Goal: Find specific page/section: Find specific page/section

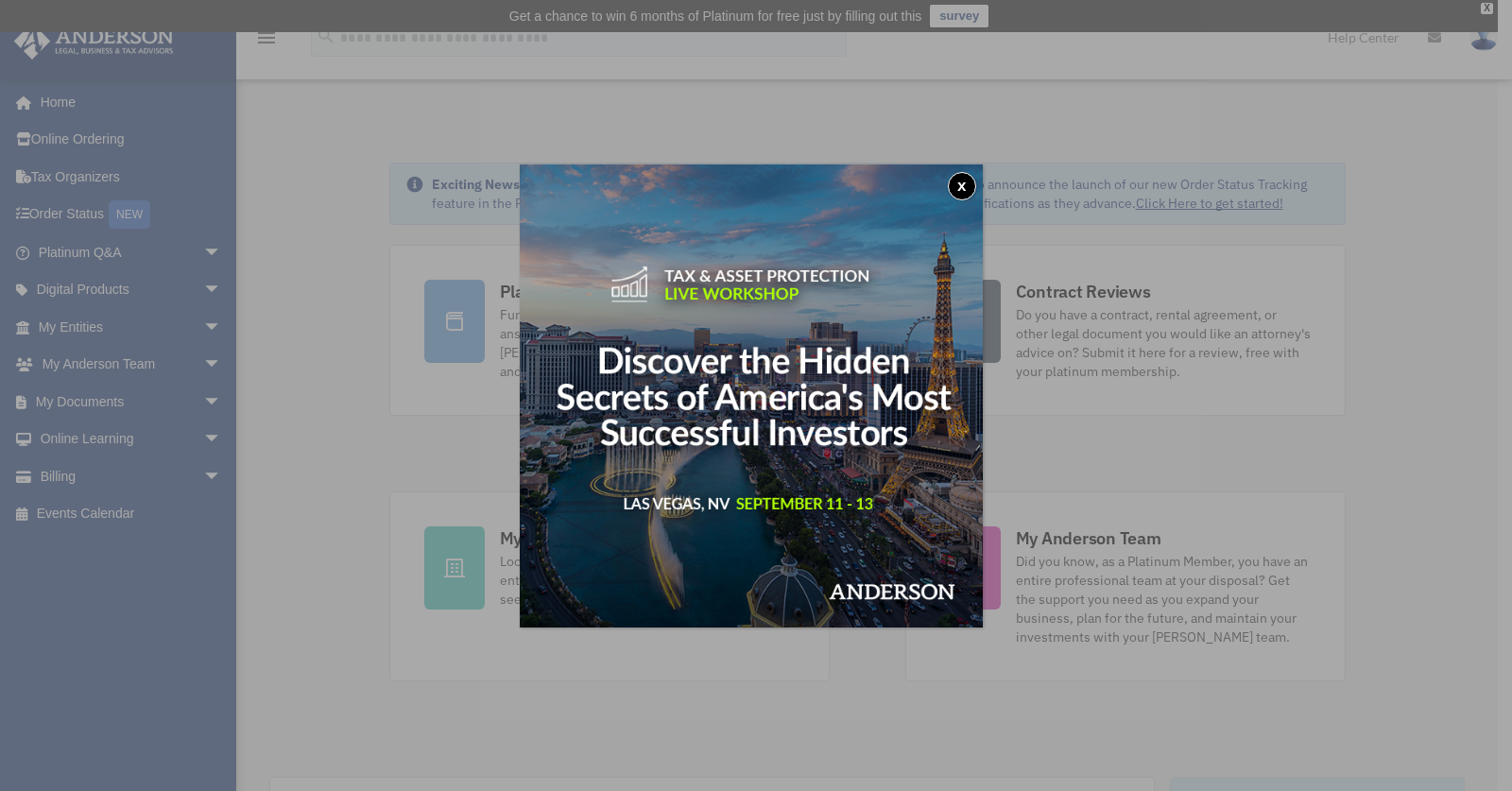
click at [966, 184] on button "x" at bounding box center [961, 186] width 28 height 28
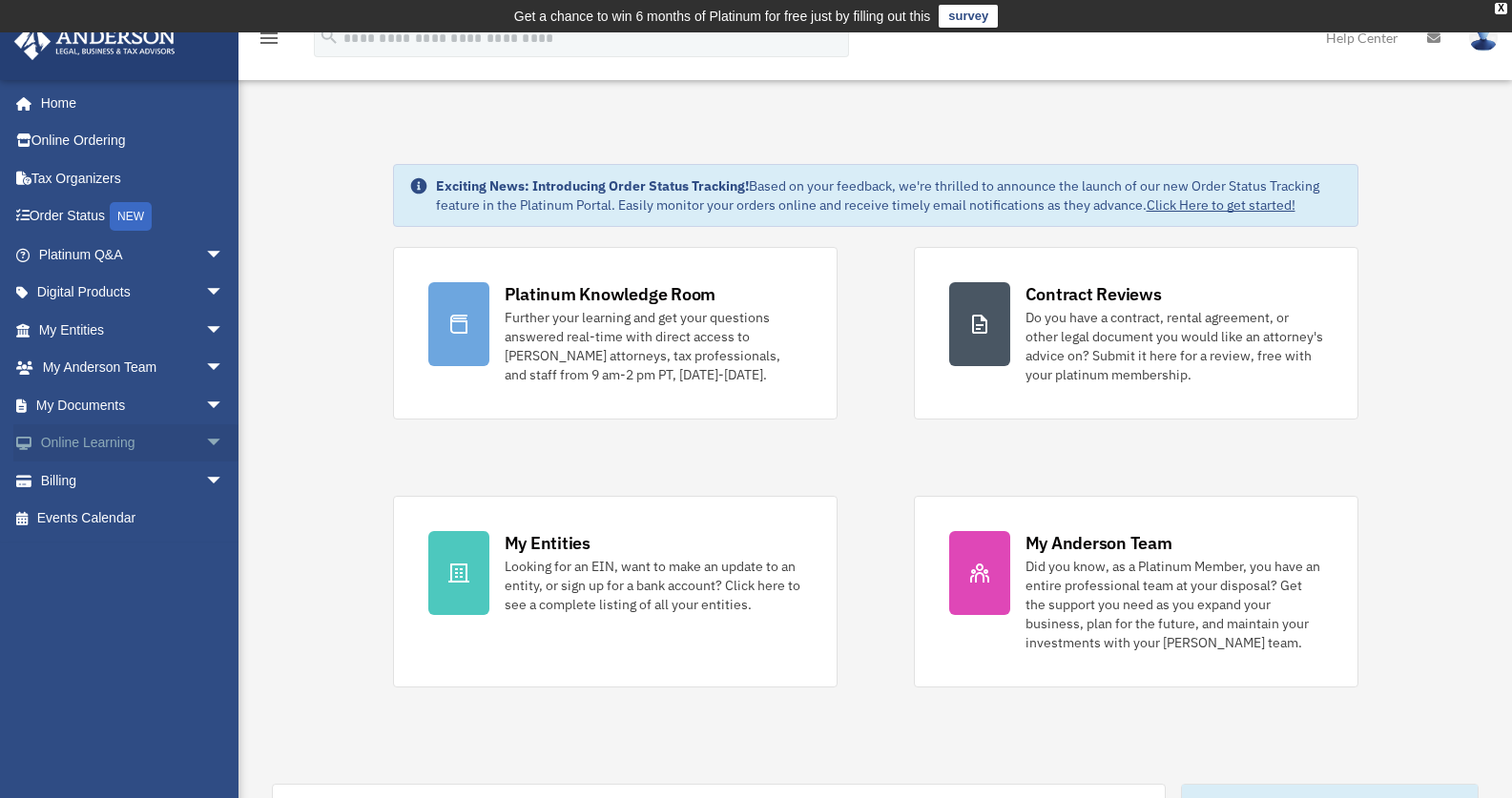
click at [205, 440] on span "arrow_drop_down" at bounding box center [224, 444] width 38 height 39
click at [105, 554] on link "Resources" at bounding box center [139, 556] width 226 height 38
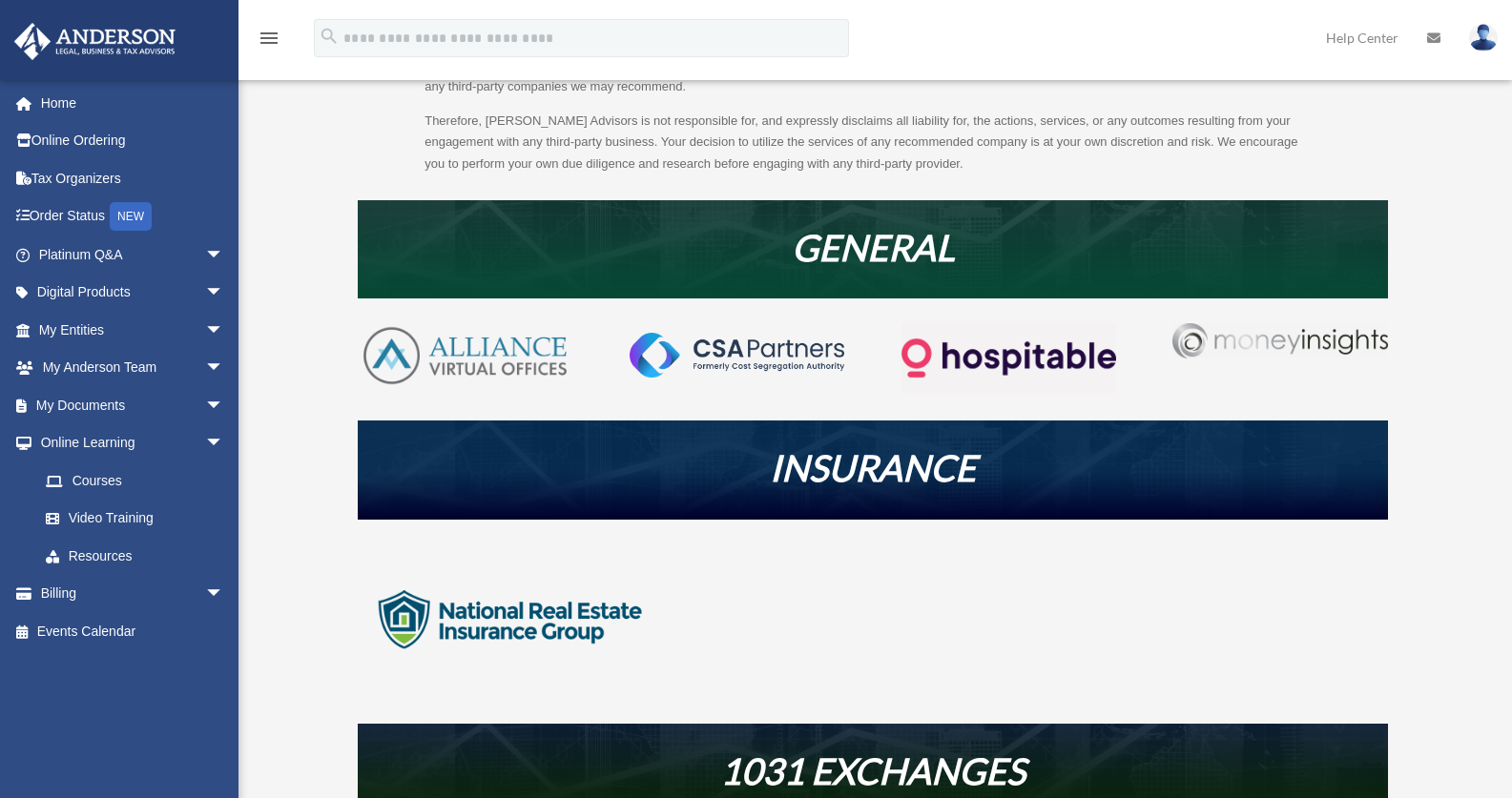
scroll to position [419, 0]
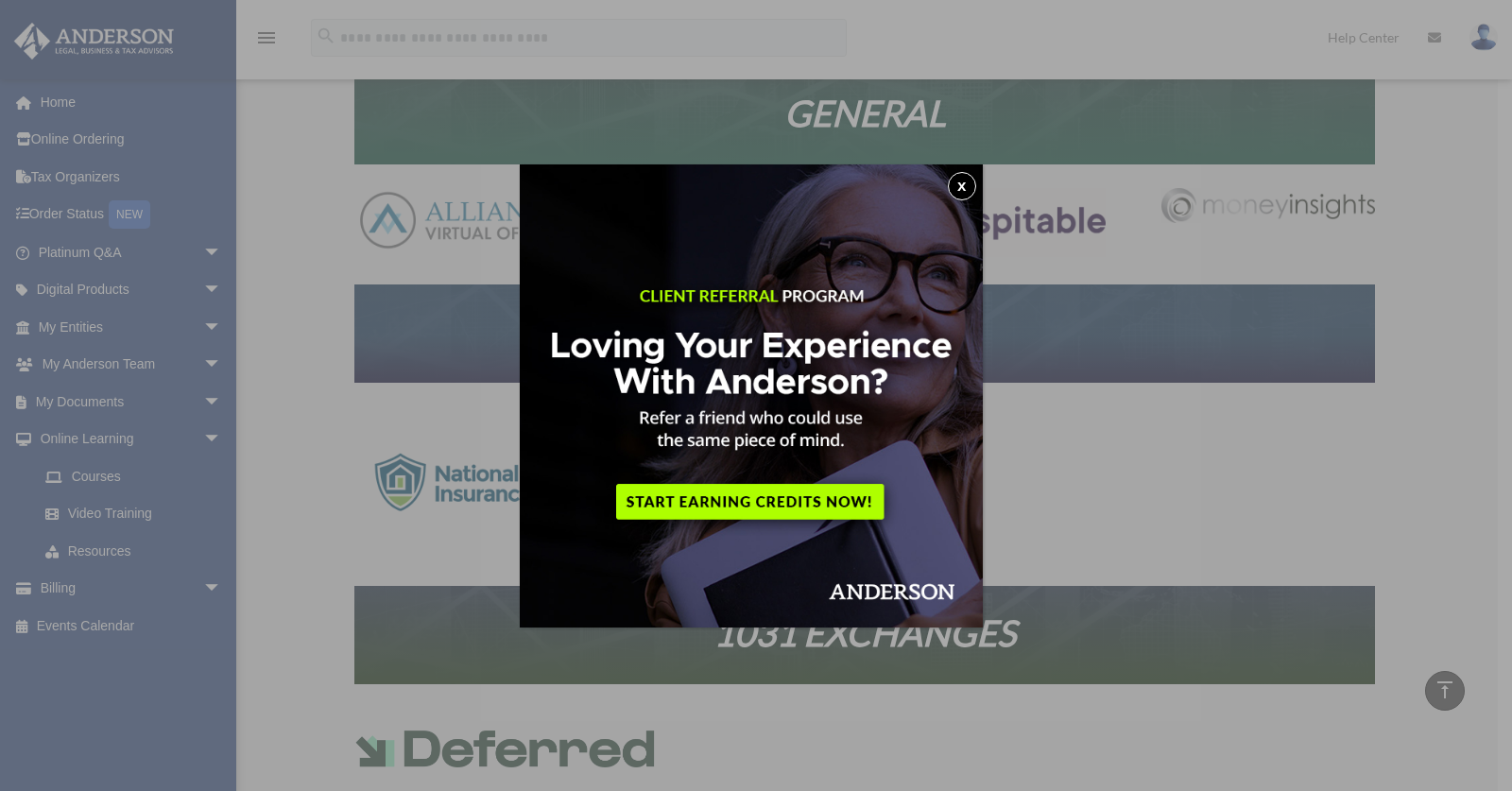
click at [970, 187] on button "x" at bounding box center [961, 186] width 28 height 28
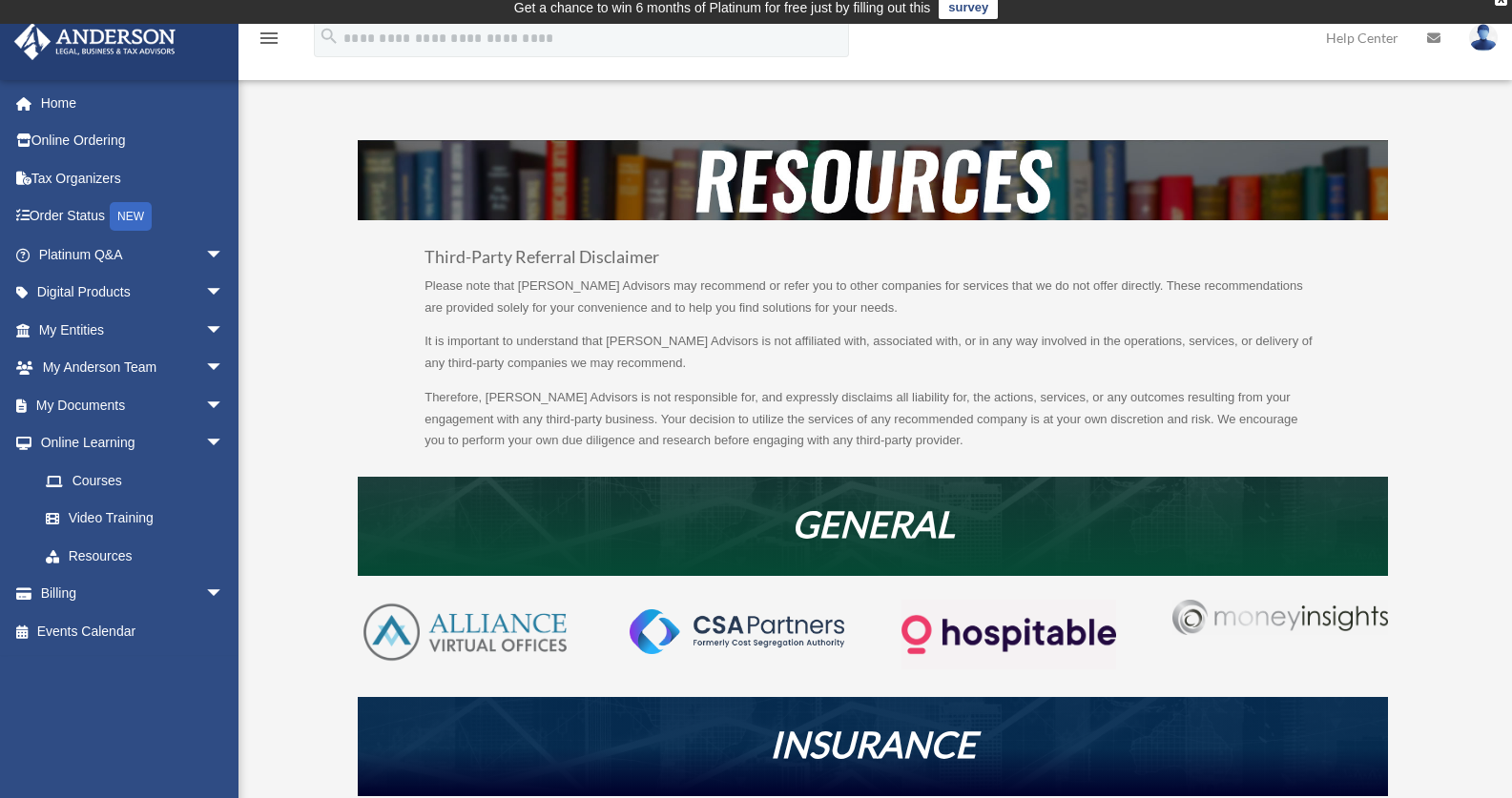
scroll to position [0, 0]
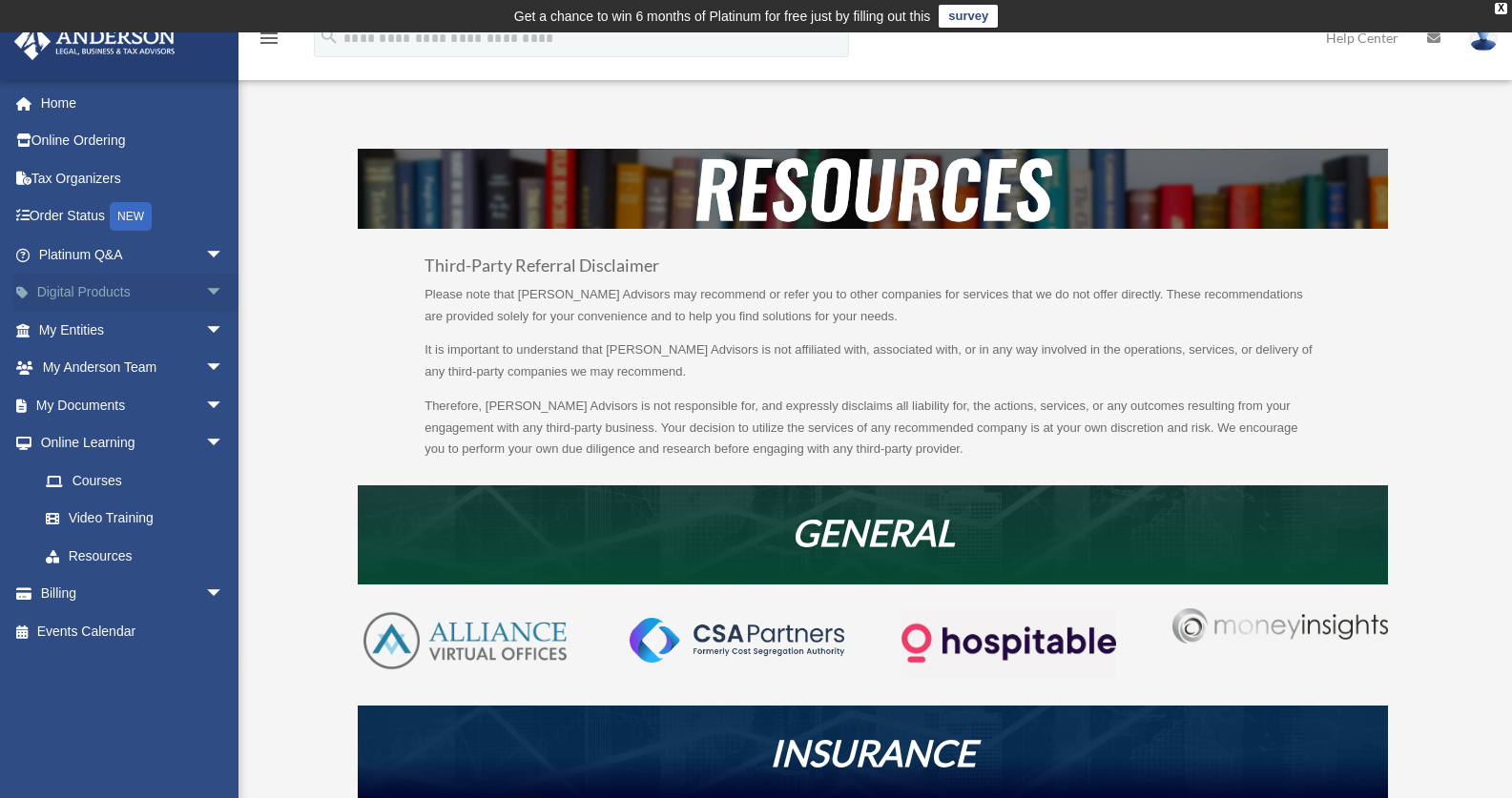
click at [205, 287] on span "arrow_drop_down" at bounding box center [224, 293] width 38 height 39
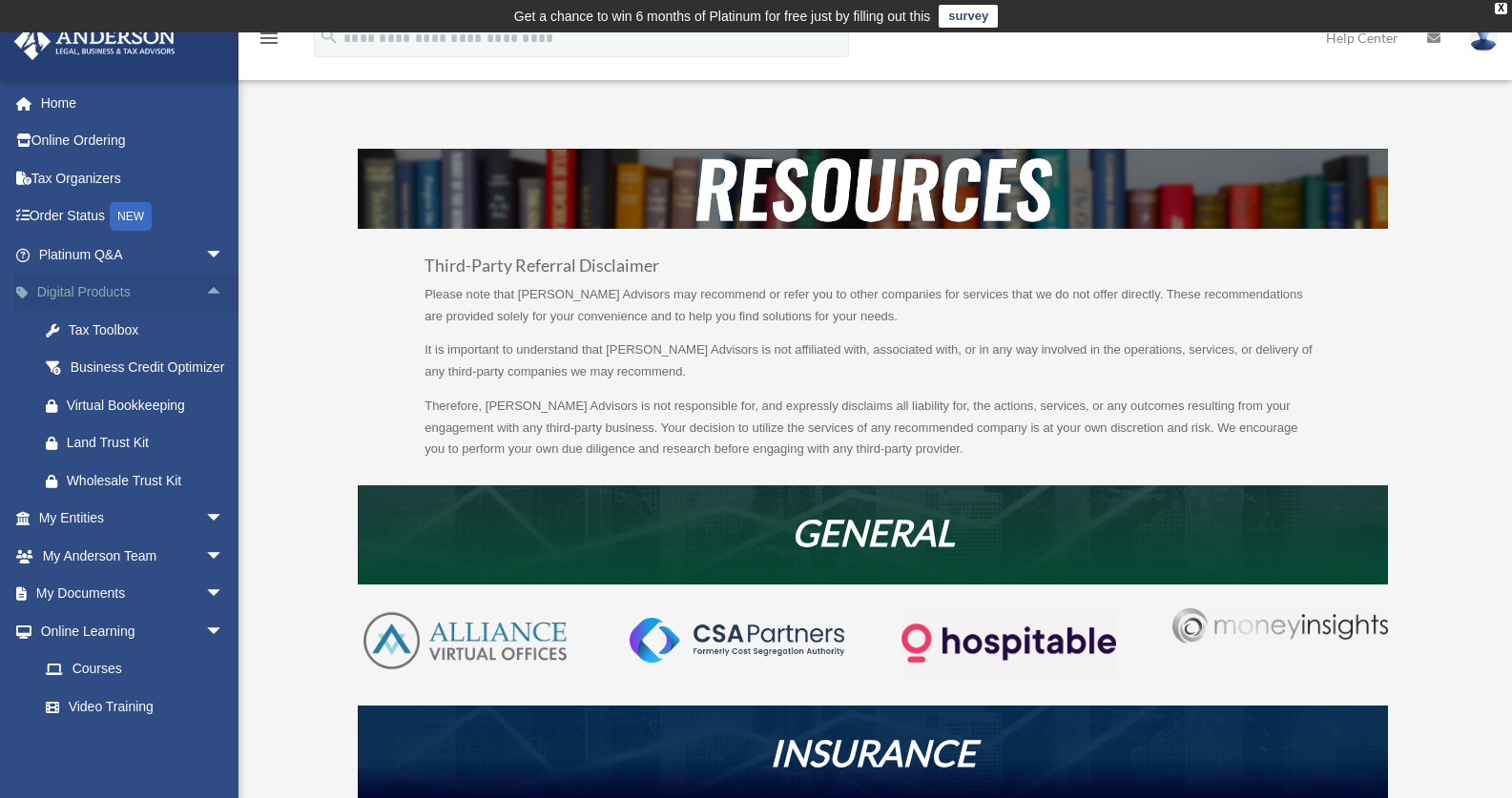
click at [205, 287] on span "arrow_drop_up" at bounding box center [224, 293] width 38 height 39
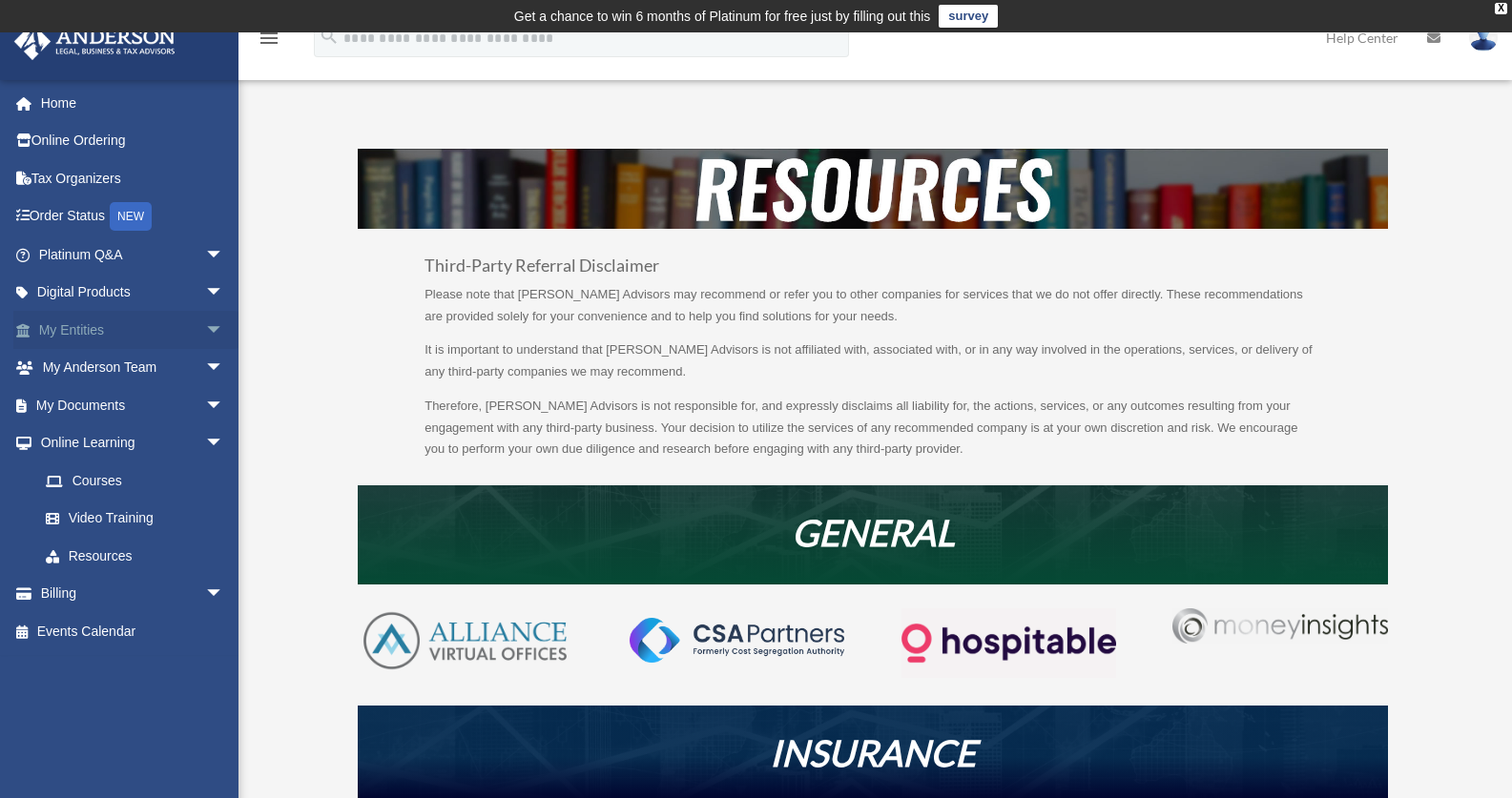
click at [205, 329] on span "arrow_drop_down" at bounding box center [224, 331] width 38 height 39
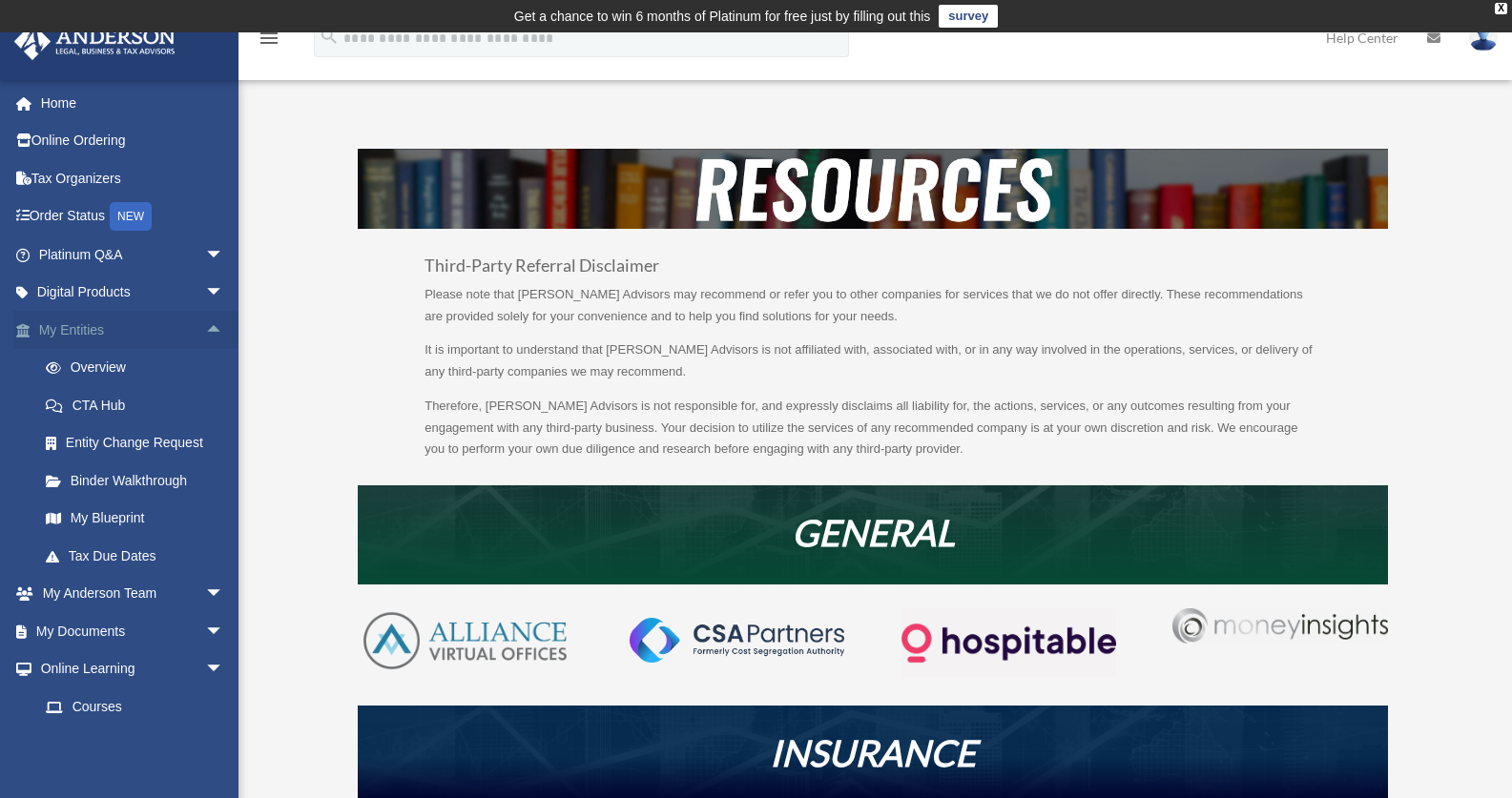
click at [205, 329] on span "arrow_drop_up" at bounding box center [224, 331] width 38 height 39
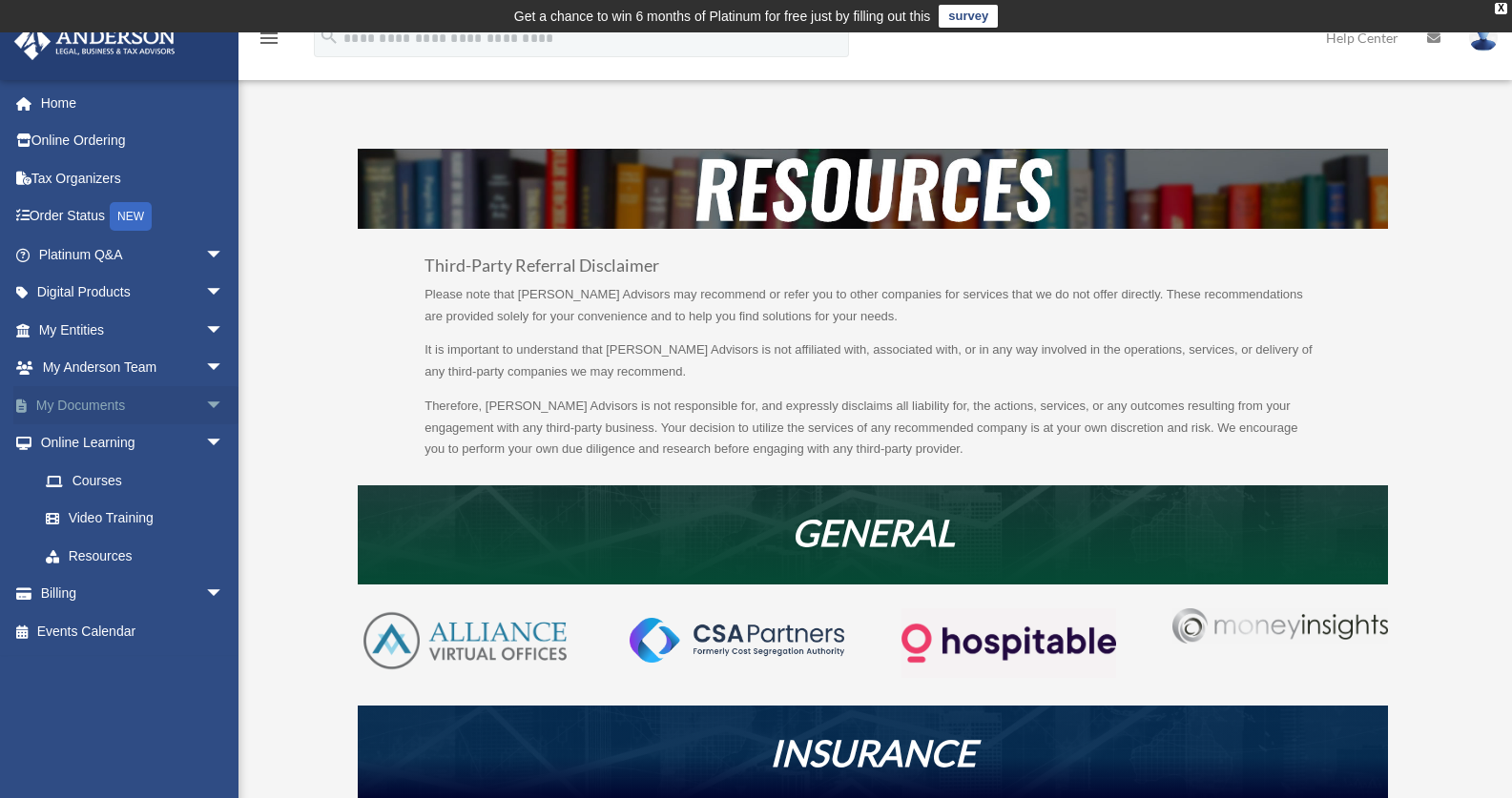
click at [205, 400] on span "arrow_drop_down" at bounding box center [224, 405] width 38 height 39
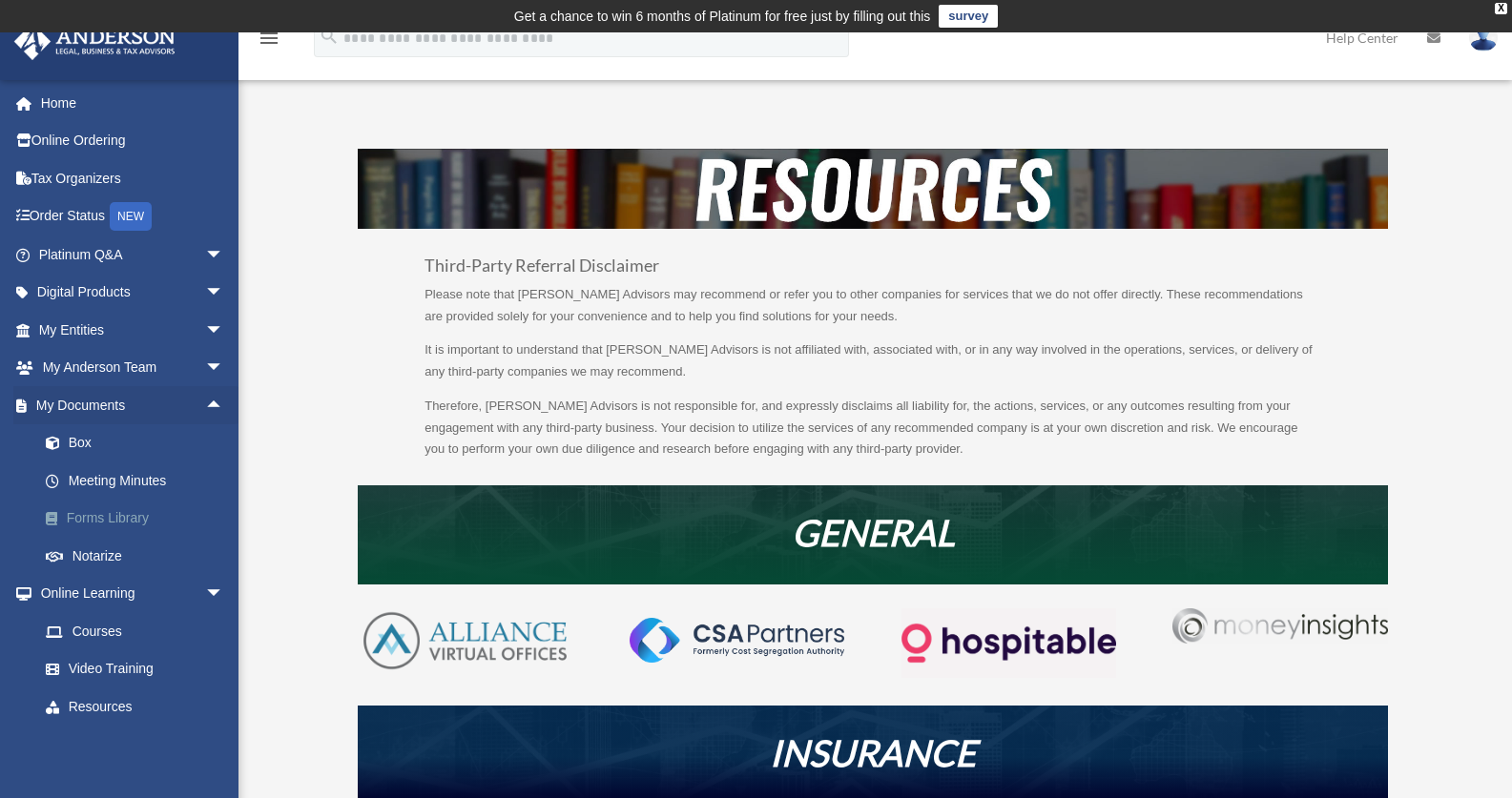
click at [118, 511] on link "Forms Library" at bounding box center [139, 518] width 226 height 38
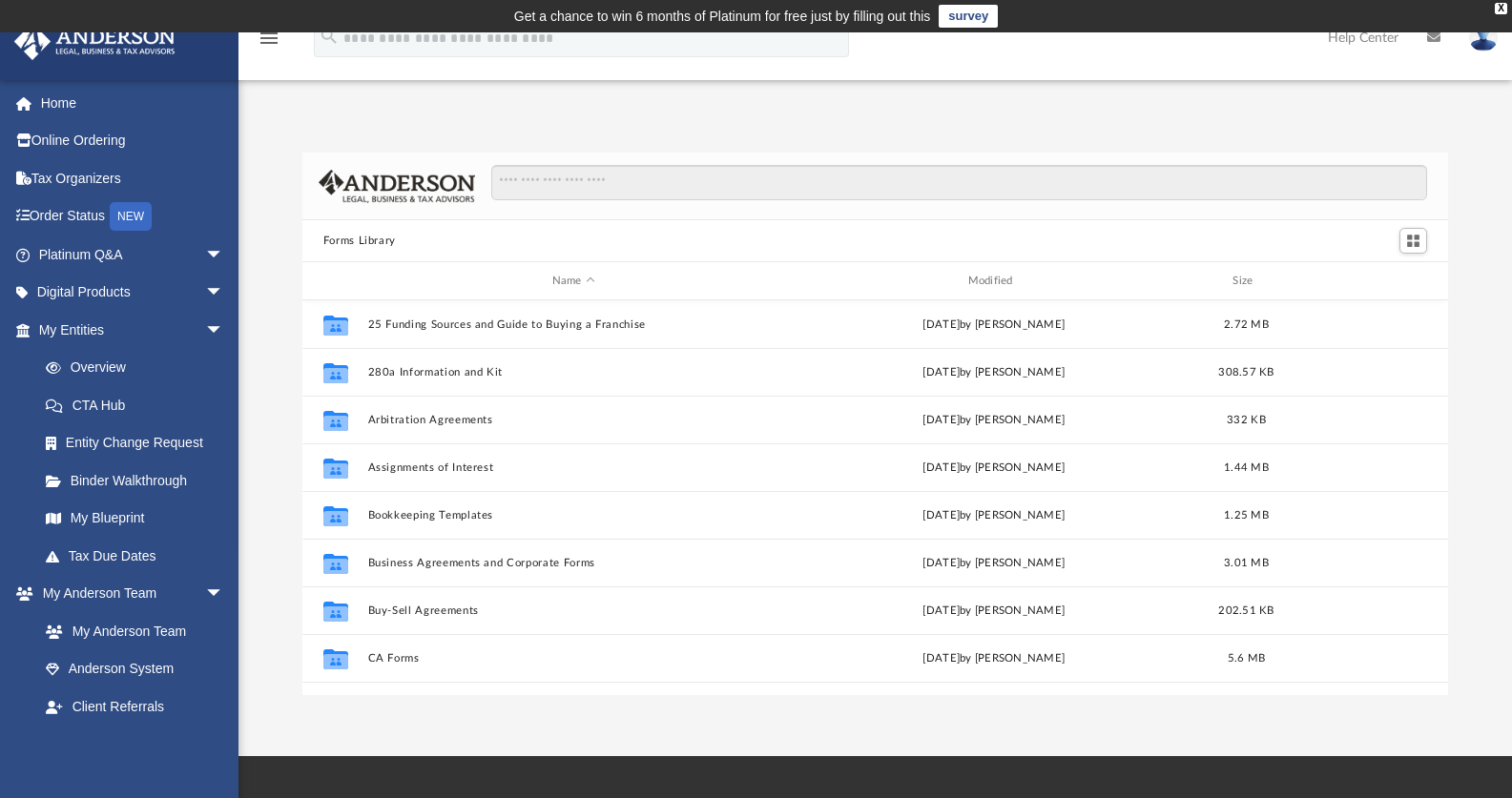
scroll to position [16, 16]
click at [615, 185] on input "Search files and folders" at bounding box center [958, 183] width 936 height 36
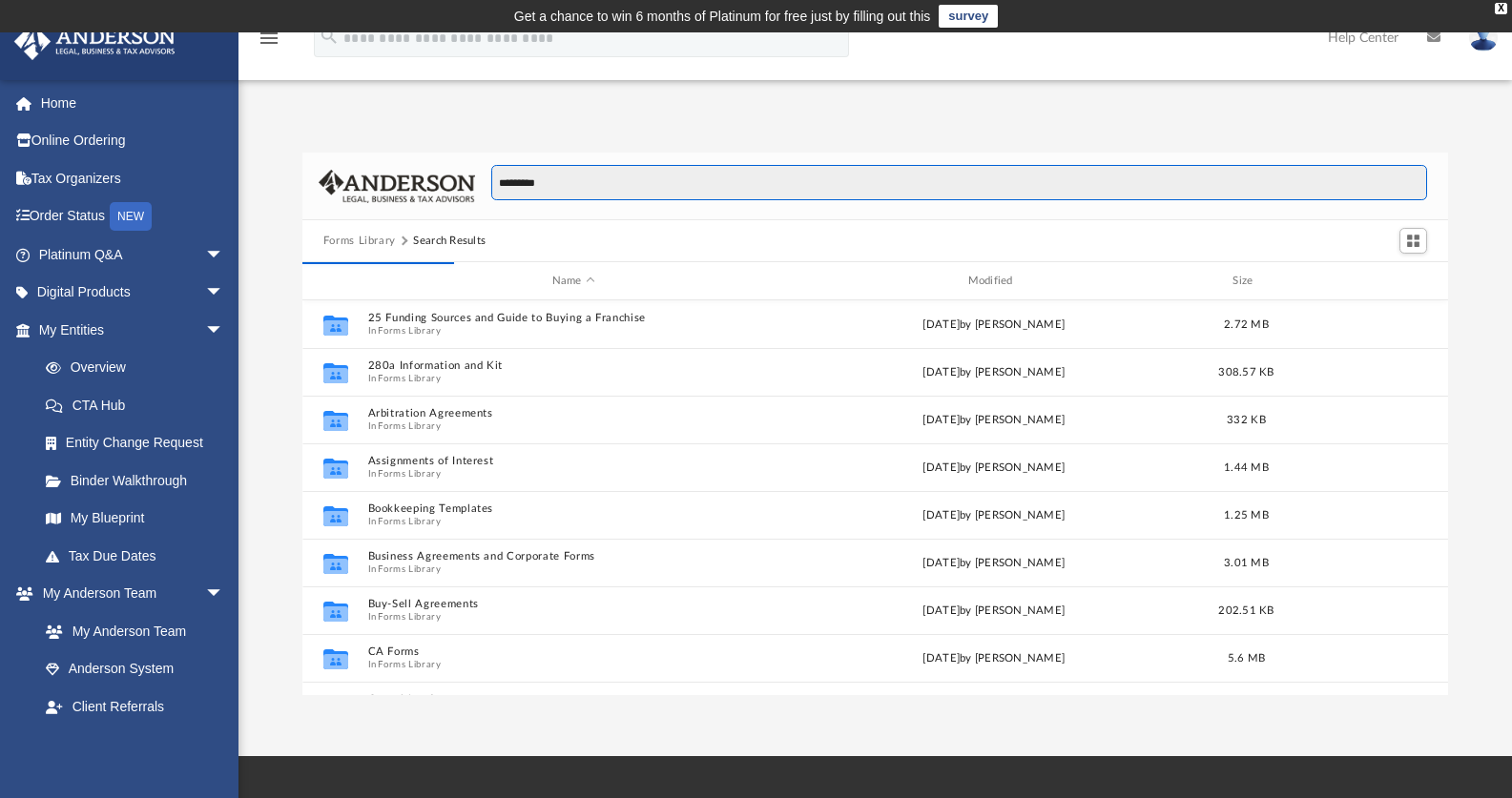
scroll to position [360, 1131]
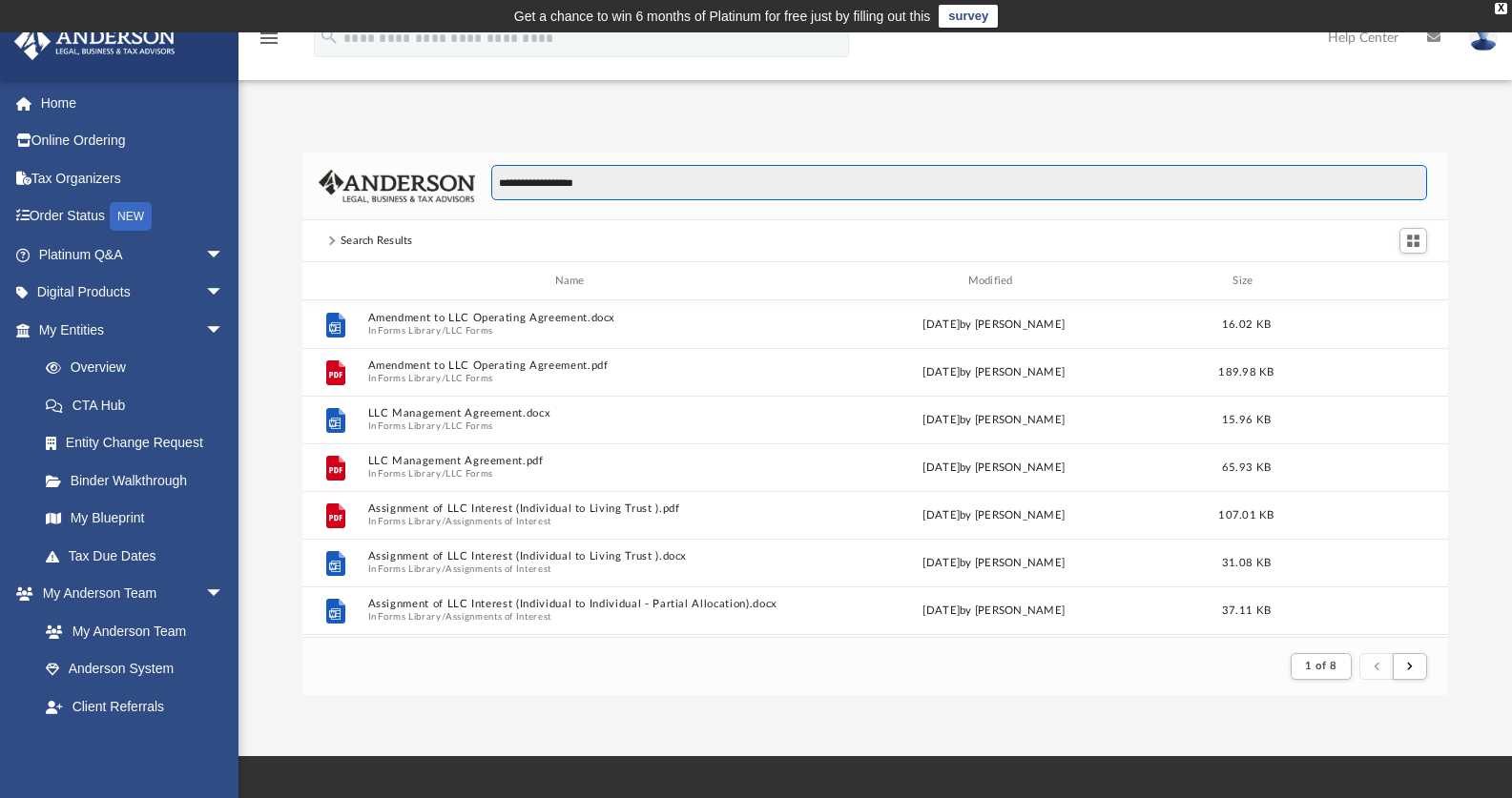
click at [498, 186] on input "**********" at bounding box center [958, 183] width 936 height 36
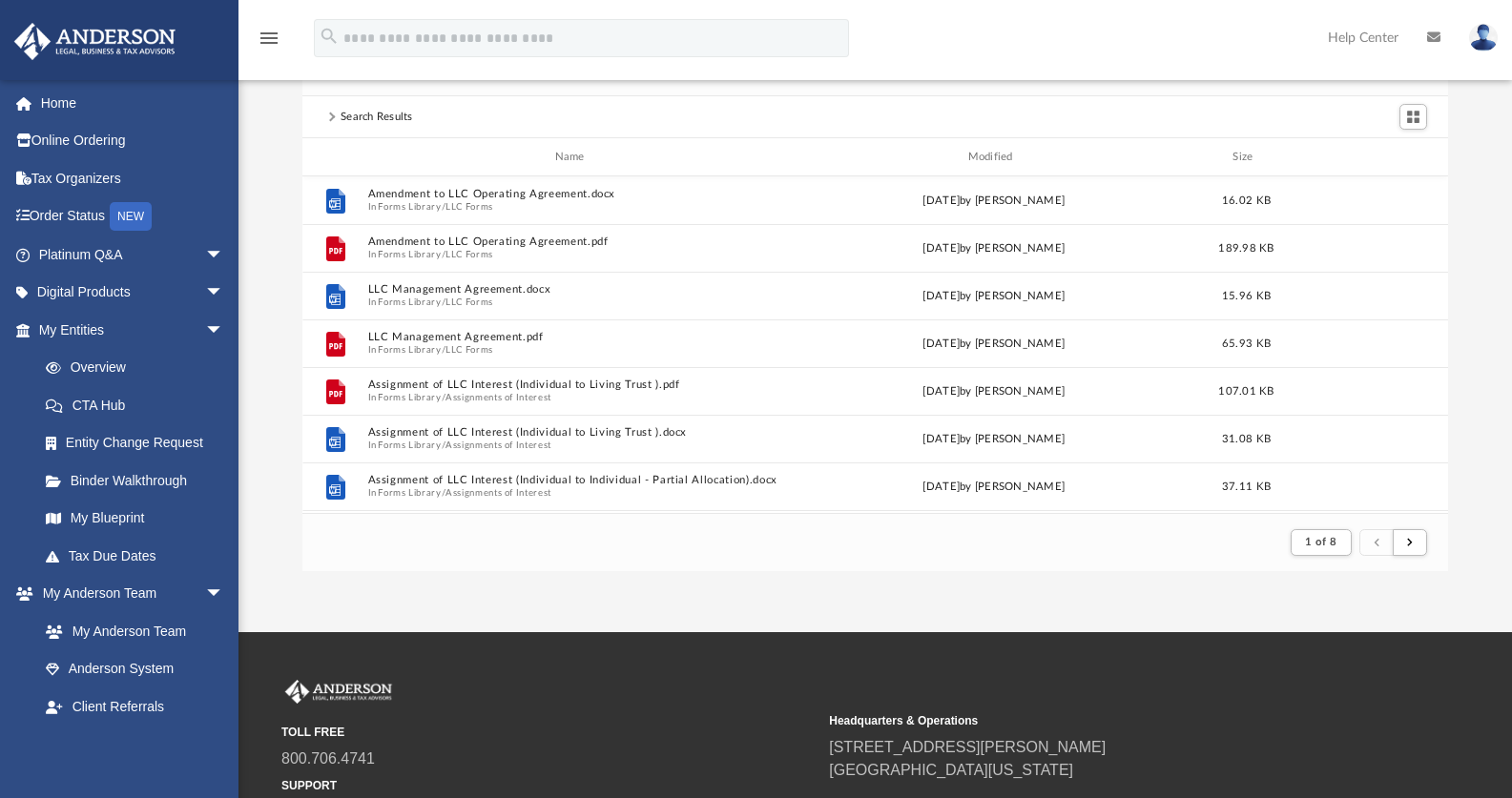
scroll to position [0, 0]
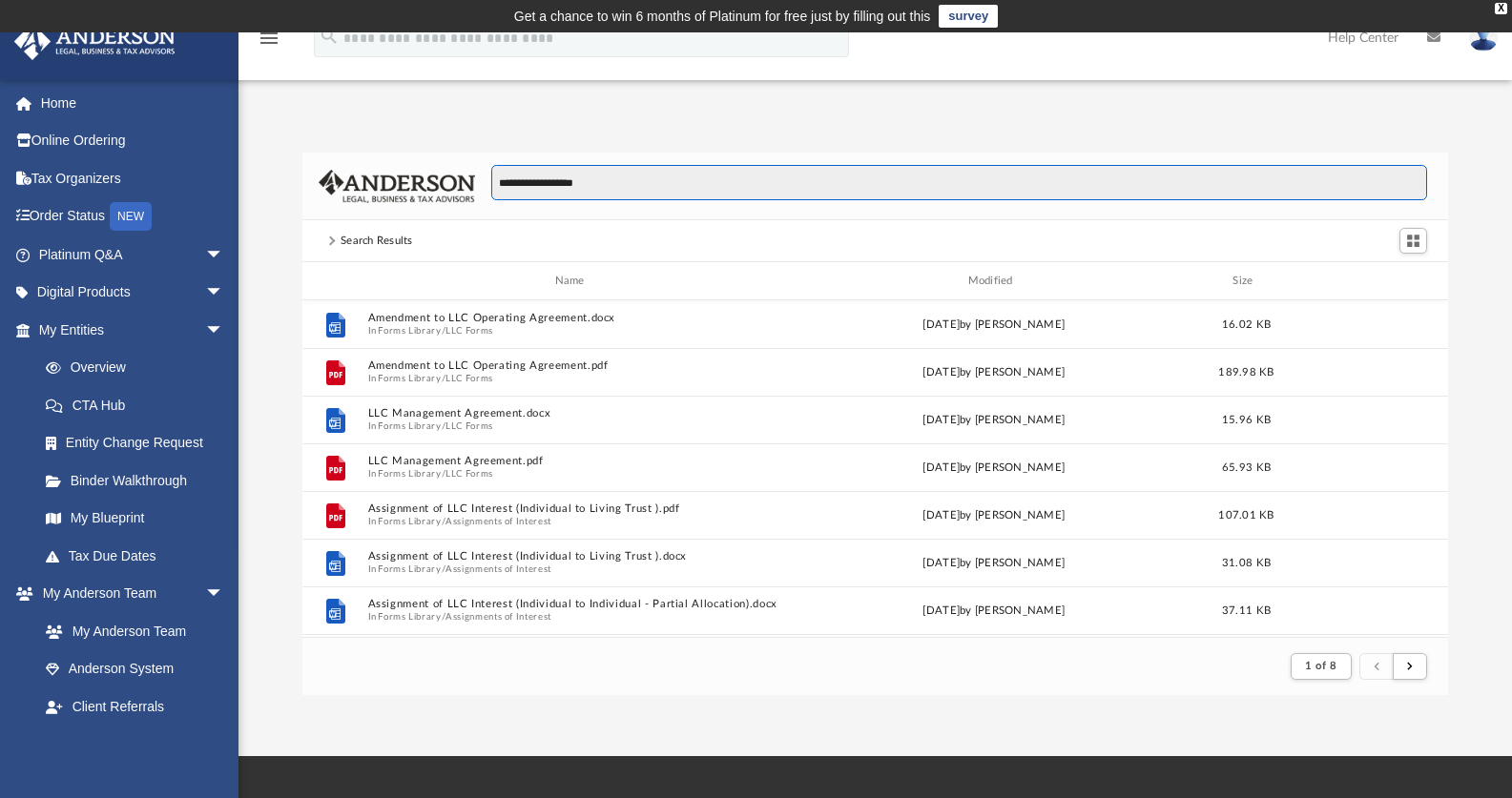
type input "**********"
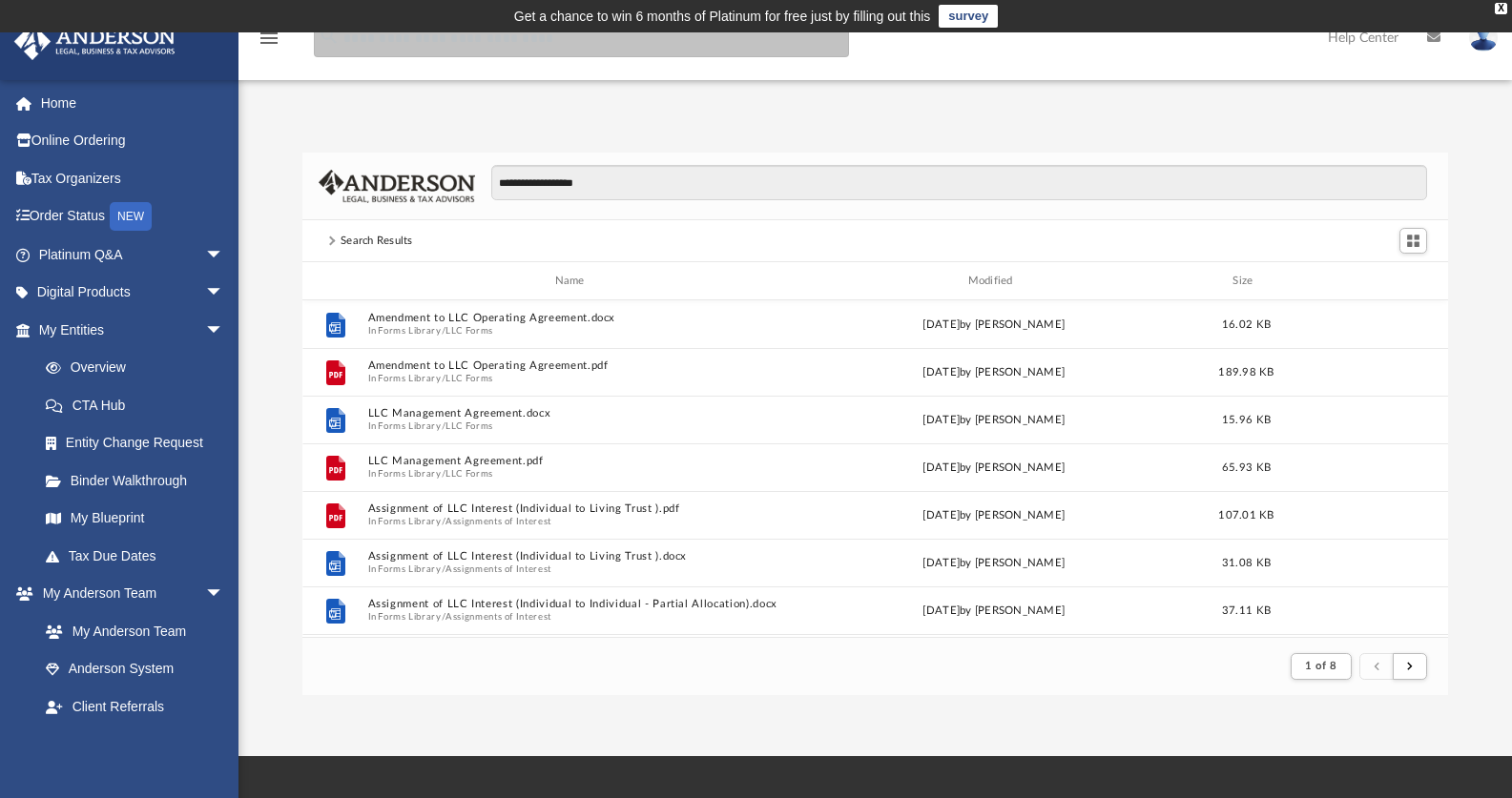
click at [502, 46] on input "search" at bounding box center [581, 37] width 535 height 38
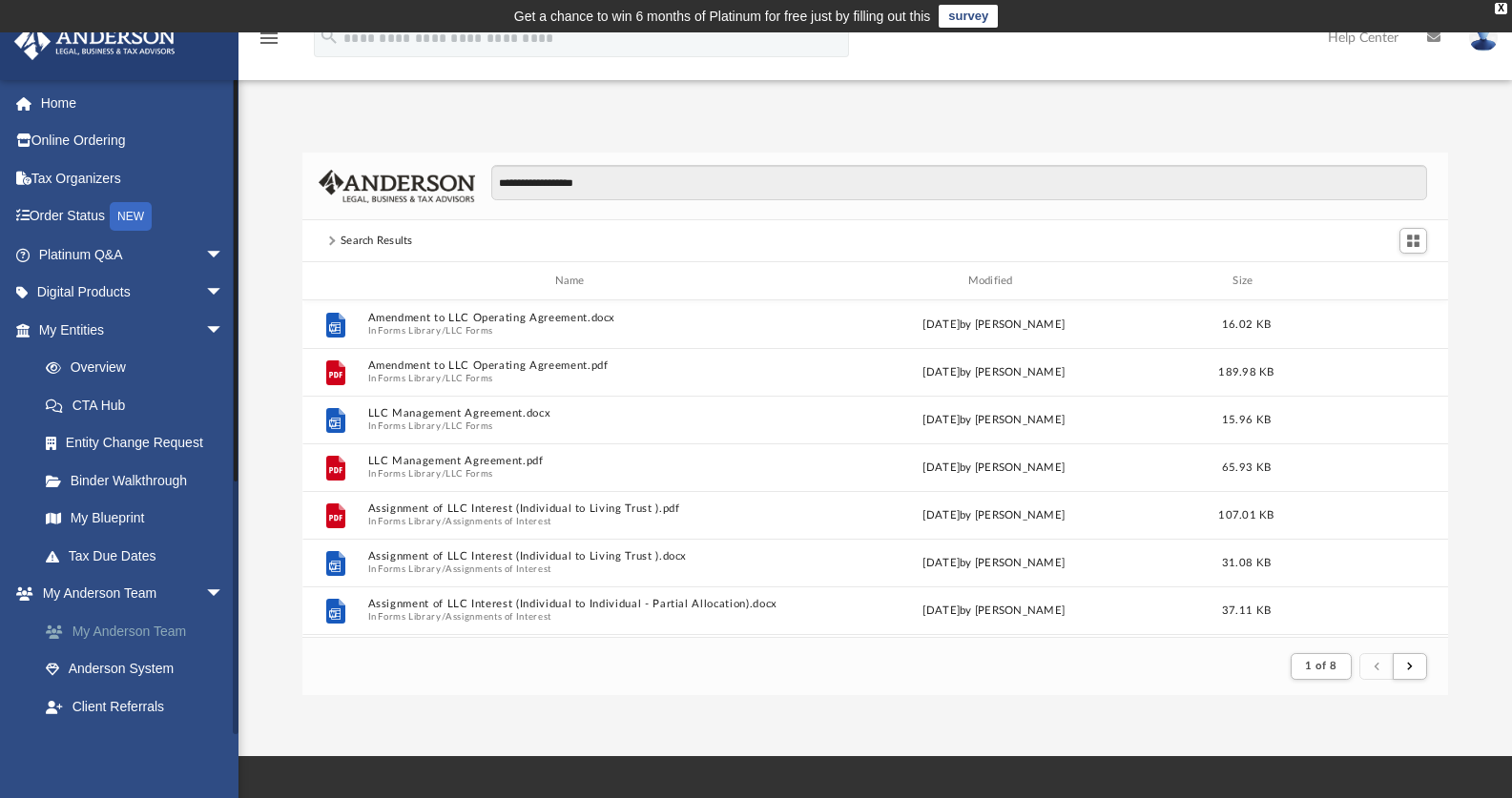
click at [109, 621] on link "My Anderson Team" at bounding box center [139, 631] width 226 height 38
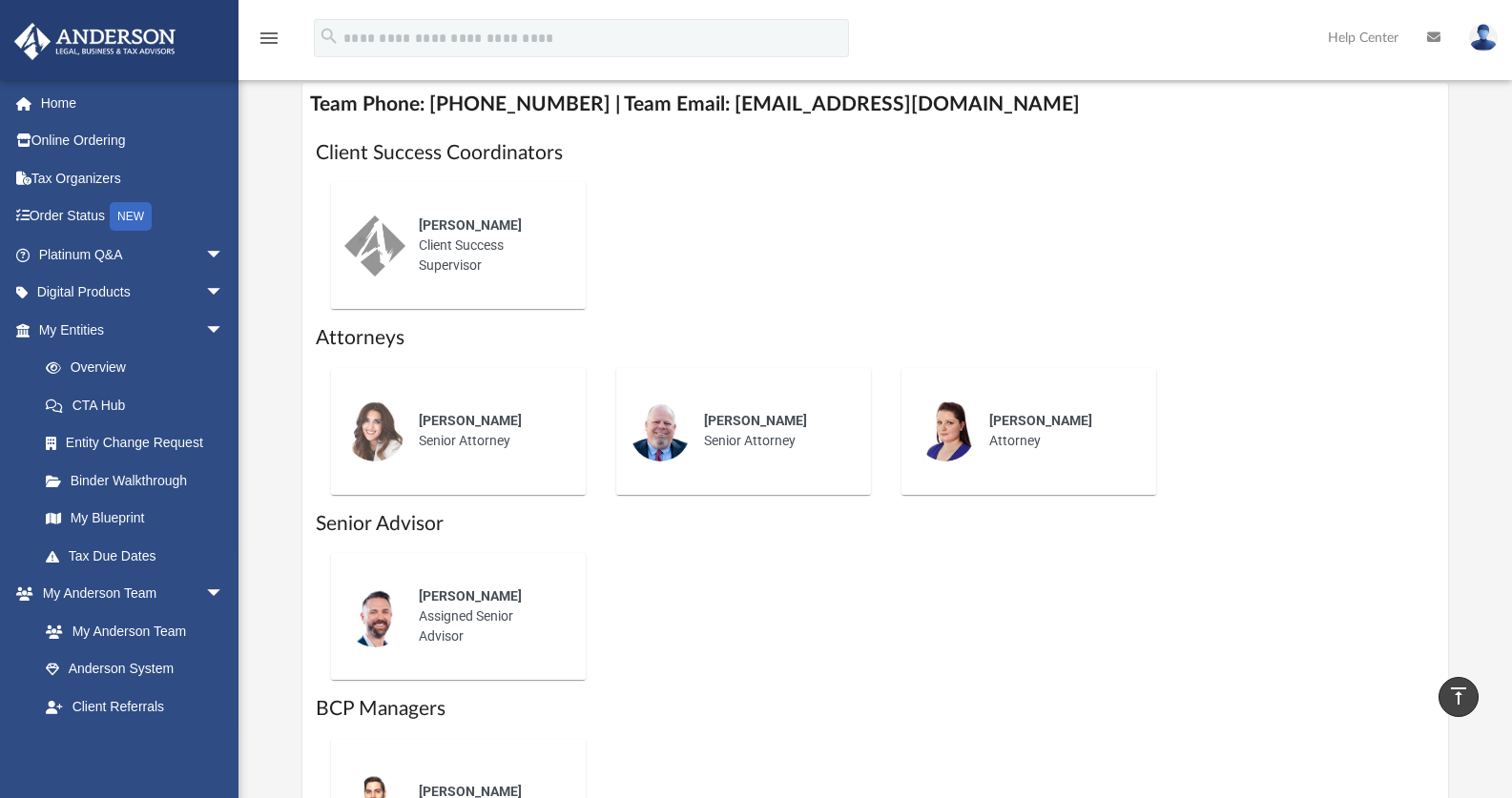
scroll to position [927, 0]
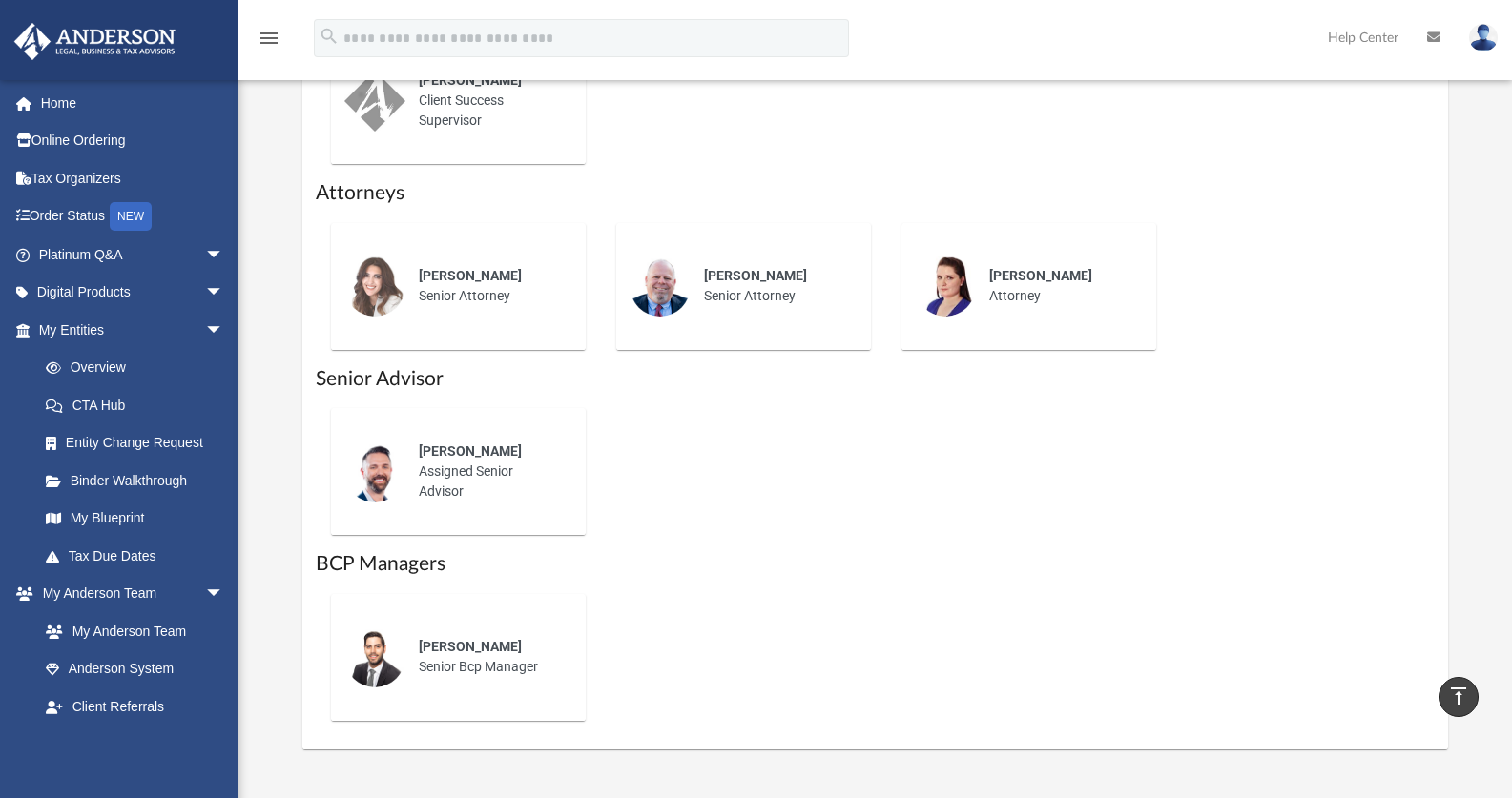
click at [453, 452] on span "Jacob Reide" at bounding box center [470, 452] width 103 height 16
click at [359, 468] on img at bounding box center [375, 472] width 61 height 61
